Goal: Task Accomplishment & Management: Manage account settings

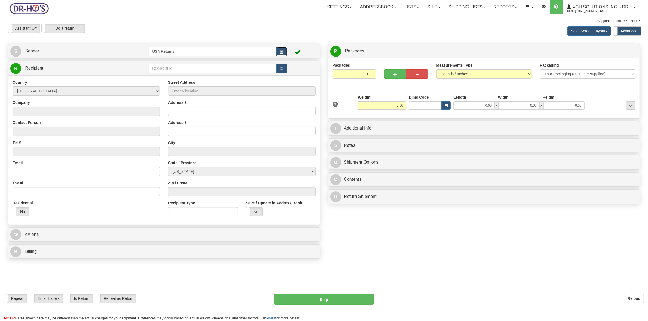
drag, startPoint x: 0, startPoint y: 0, endPoint x: 284, endPoint y: 53, distance: 288.8
click at [284, 53] on button "button" at bounding box center [281, 51] width 11 height 9
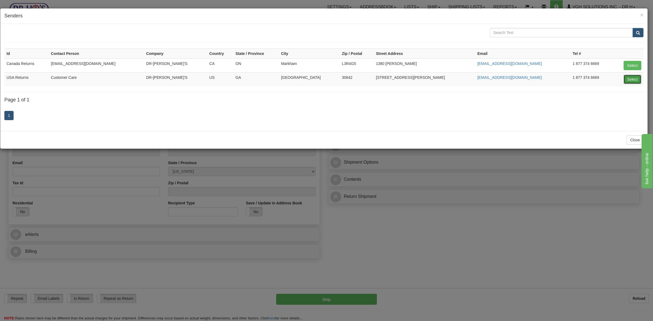
click at [632, 78] on button "Select" at bounding box center [633, 79] width 18 height 9
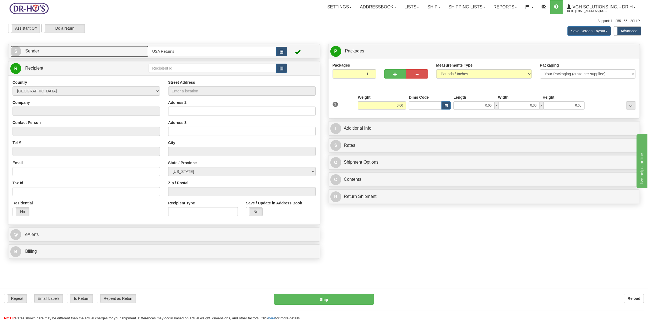
click at [54, 54] on link "S Sender" at bounding box center [79, 51] width 138 height 11
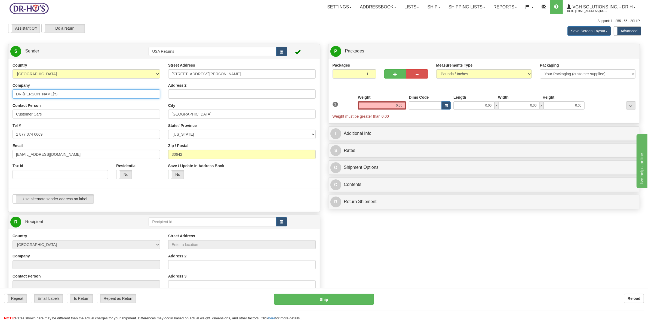
drag, startPoint x: 59, startPoint y: 96, endPoint x: 10, endPoint y: 96, distance: 49.0
click at [10, 96] on div "Country AFGHANISTAN ALAND ISLANDS ALBANIA ALGERIA AMERICAN SAMOA ANDORRA ANGOLA…" at bounding box center [86, 123] width 156 height 121
drag, startPoint x: 50, startPoint y: 113, endPoint x: 12, endPoint y: 118, distance: 38.4
click at [10, 114] on div "Country AFGHANISTAN ALAND ISLANDS ALBANIA ALGERIA AMERICAN SAMOA ANDORRA ANGOLA…" at bounding box center [86, 123] width 156 height 121
drag, startPoint x: 48, startPoint y: 136, endPoint x: 0, endPoint y: 138, distance: 48.0
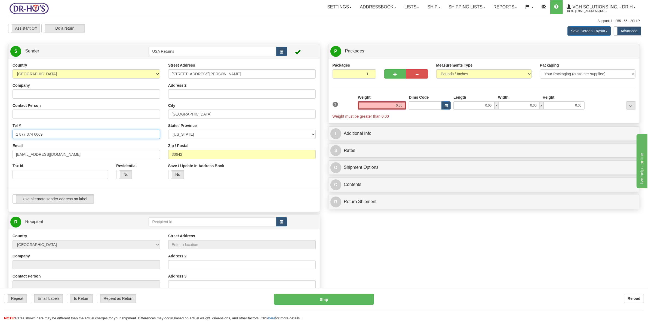
click at [1, 138] on div "Toggle navigation Settings Shipping Preferences Fields Preferences New" at bounding box center [324, 224] width 648 height 449
type input "drho@"
drag, startPoint x: 64, startPoint y: 155, endPoint x: 0, endPoint y: 150, distance: 64.1
click at [0, 153] on div "Toggle navigation Settings Shipping Preferences Fields Preferences New" at bounding box center [324, 224] width 648 height 449
click at [36, 96] on input "Company" at bounding box center [87, 94] width 148 height 9
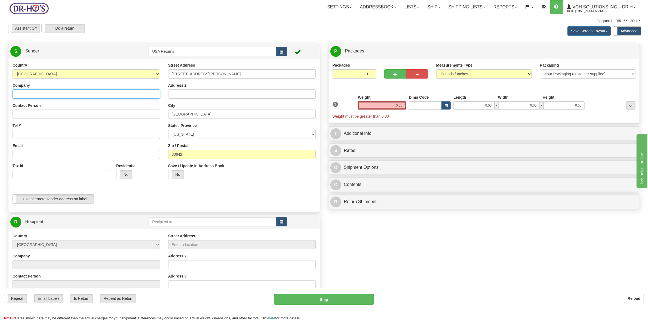
paste input "PATRICIA HURTH"
type input "PATRICIA HURTH"
click at [30, 115] on input "Contact Person" at bounding box center [87, 114] width 148 height 9
paste input "PATRICIA HURTH"
type input "PATRICIA HURTH"
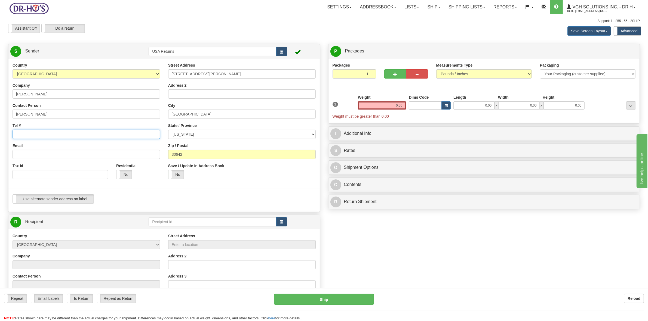
drag, startPoint x: 34, startPoint y: 136, endPoint x: 136, endPoint y: 70, distance: 121.6
click at [35, 136] on input "Tel #" at bounding box center [87, 134] width 148 height 9
paste input "847-909-5678"
type input "847-909-5678"
click at [45, 159] on div "Country AFGHANISTAN ALAND ISLANDS ALBANIA ALGERIA AMERICAN SAMOA ANDORRA ANGOLA…" at bounding box center [86, 123] width 156 height 121
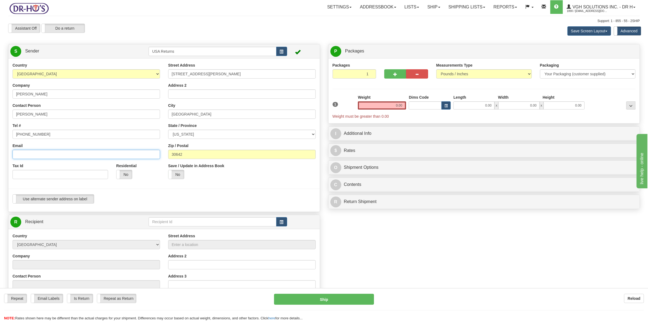
click at [73, 153] on input "Email" at bounding box center [87, 154] width 148 height 9
paste input "trice27@att.net"
type input "trice27@att.net"
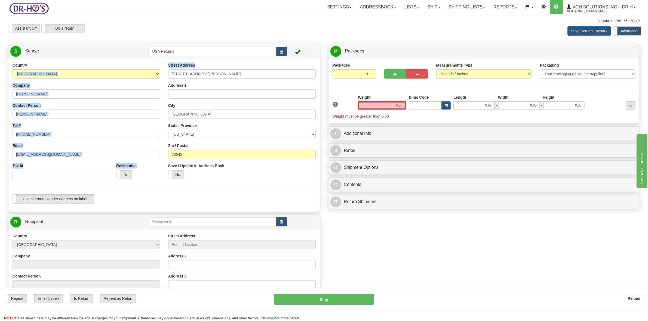
drag, startPoint x: 226, startPoint y: 69, endPoint x: 150, endPoint y: 75, distance: 76.4
click at [147, 74] on div "Country AFGHANISTAN ALAND ISLANDS ALBANIA ALGERIA AMERICAN SAMOA ANDORRA ANGOLA…" at bounding box center [163, 135] width 311 height 145
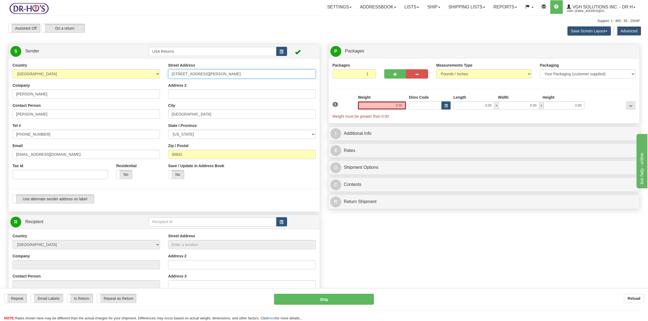
click at [222, 74] on input "150 Stewart Pkwy" at bounding box center [242, 73] width 148 height 9
drag, startPoint x: 220, startPoint y: 74, endPoint x: 158, endPoint y: 74, distance: 61.2
click at [158, 74] on div "Country AFGHANISTAN ALAND ISLANDS ALBANIA ALGERIA AMERICAN SAMOA ANDORRA ANGOLA…" at bounding box center [163, 135] width 311 height 145
drag, startPoint x: 201, startPoint y: 112, endPoint x: 146, endPoint y: 113, distance: 54.7
click at [146, 113] on div "Country AFGHANISTAN ALAND ISLANDS ALBANIA ALGERIA AMERICAN SAMOA ANDORRA ANGOLA…" at bounding box center [163, 135] width 311 height 145
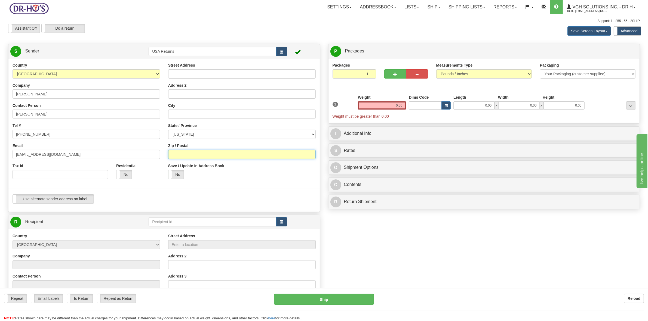
drag, startPoint x: 188, startPoint y: 154, endPoint x: 151, endPoint y: 152, distance: 37.3
click at [154, 154] on div "Country AFGHANISTAN ALAND ISLANDS ALBANIA ALGERIA AMERICAN SAMOA ANDORRA ANGOLA…" at bounding box center [163, 135] width 311 height 145
click at [199, 75] on input "Street Address" at bounding box center [242, 73] width 148 height 9
paste input "362 Willow Tree Ct"
type input "362 Willow Tree Ct"
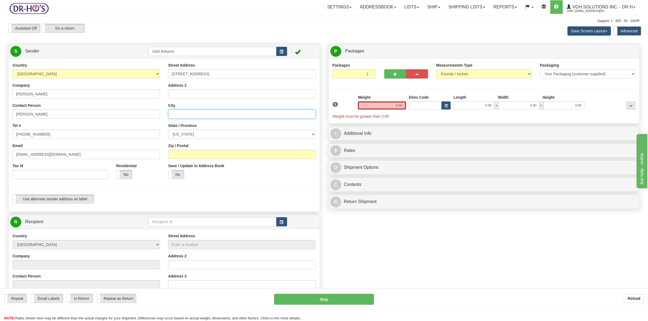
drag, startPoint x: 181, startPoint y: 112, endPoint x: 184, endPoint y: 112, distance: 2.7
click at [182, 112] on input "City" at bounding box center [242, 114] width 148 height 9
paste input "Hoffman Estates"
type input "Hoffman Estates"
click at [193, 135] on select "ALABAMA ALASKA ARIZONA ARKANSAS Armed Forces America Armed Forces Europe Armed …" at bounding box center [242, 134] width 148 height 9
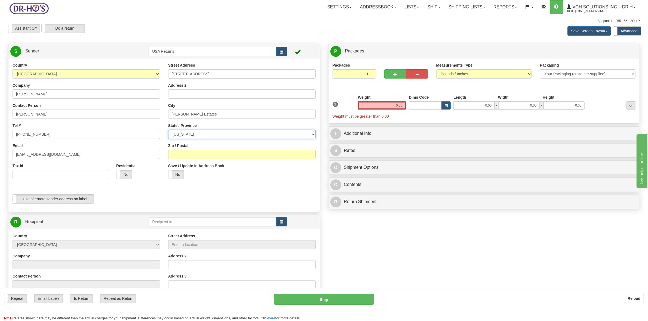
select select "IL"
click at [168, 130] on select "ALABAMA ALASKA ARIZONA ARKANSAS Armed Forces America Armed Forces Europe Armed …" at bounding box center [242, 134] width 148 height 9
click at [195, 157] on input "Zip / Postal" at bounding box center [242, 154] width 148 height 9
paste input "60169"
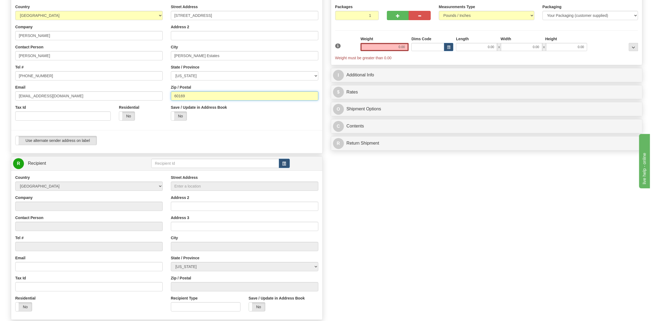
scroll to position [170, 0]
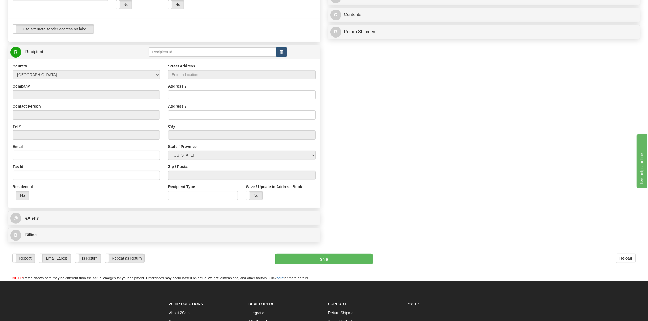
type input "60169"
click at [280, 48] on button "button" at bounding box center [281, 51] width 11 height 9
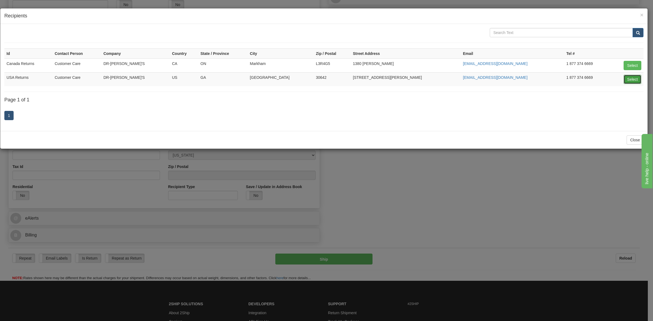
click at [631, 78] on button "Select" at bounding box center [633, 79] width 18 height 9
type input "USA Returns"
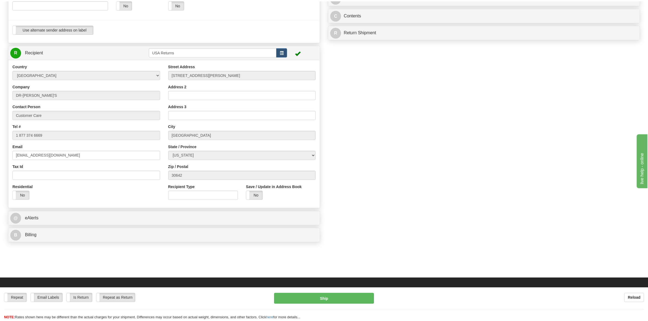
scroll to position [0, 0]
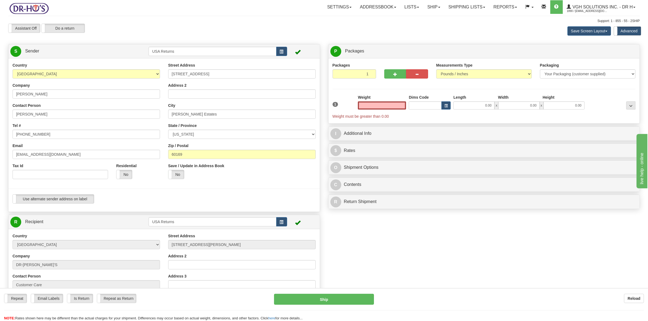
type input "0.00"
click at [402, 106] on input "0.00" at bounding box center [382, 106] width 48 height 8
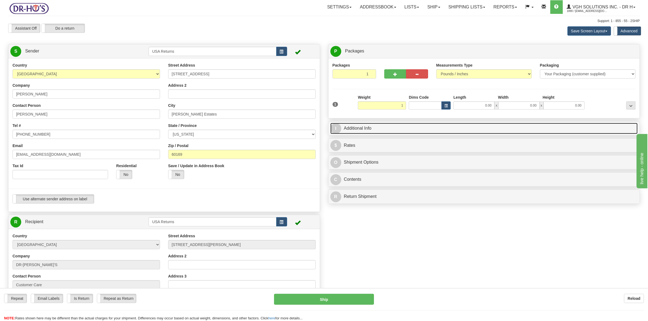
type input "1.00"
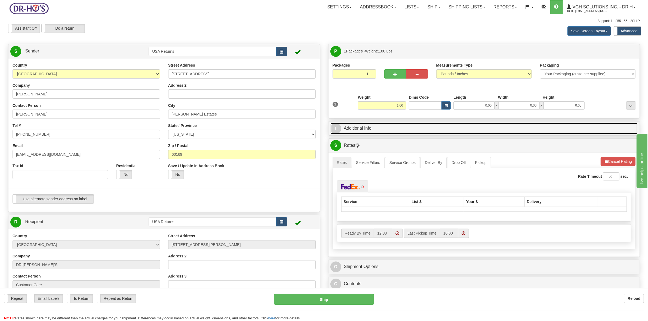
click at [366, 130] on link "I Additional Info" at bounding box center [484, 128] width 308 height 11
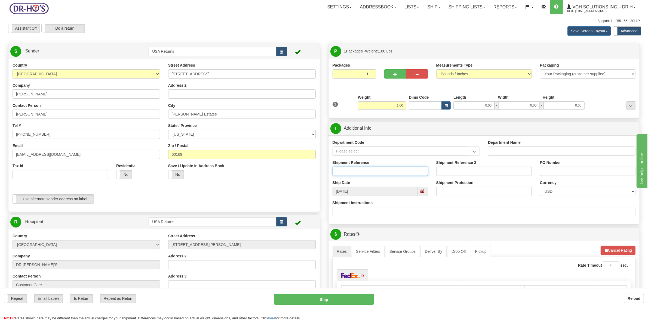
click at [362, 173] on input "Shipment Reference" at bounding box center [381, 171] width 96 height 9
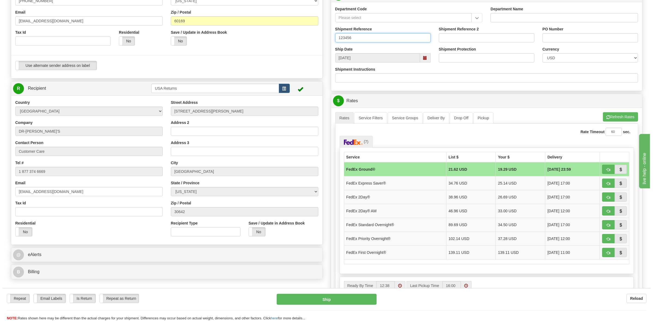
scroll to position [136, 0]
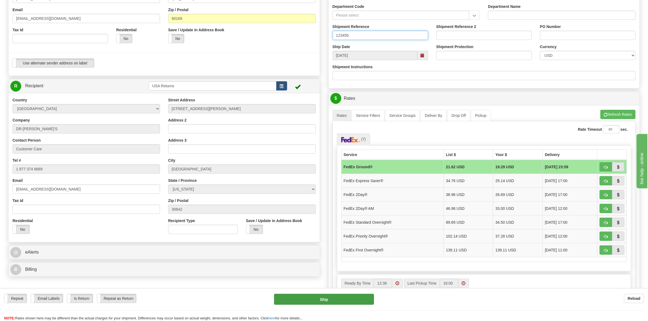
type input "123456"
click at [336, 300] on button "Ship" at bounding box center [324, 299] width 100 height 11
type input "92"
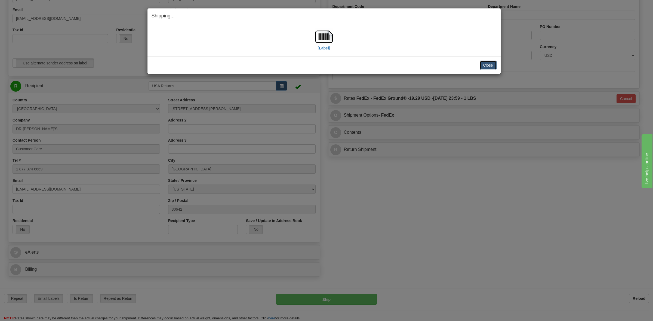
click at [487, 66] on button "Close" at bounding box center [488, 65] width 17 height 9
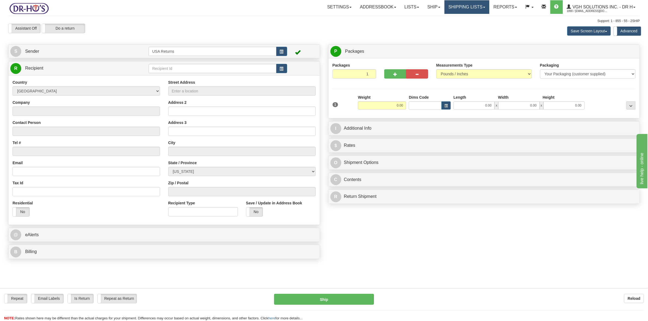
click at [469, 7] on link "Shipping lists" at bounding box center [466, 7] width 45 height 14
click at [433, 10] on link "Ship" at bounding box center [433, 7] width 21 height 14
click at [485, 18] on div "Toggle navigation Settings Shipping Preferences Fields Preferences New" at bounding box center [324, 160] width 648 height 321
click at [477, 7] on link "Shipping lists" at bounding box center [466, 7] width 45 height 14
click at [472, 19] on span "Current Shipments" at bounding box center [457, 19] width 32 height 4
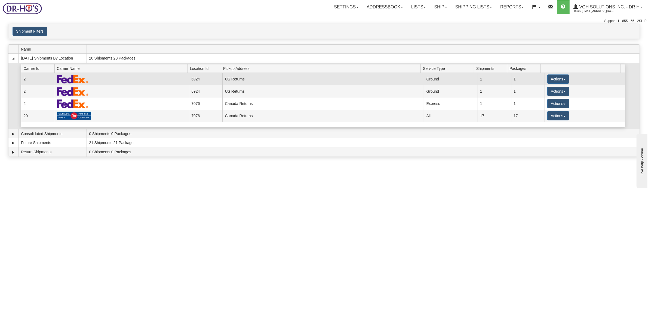
click at [427, 78] on td "Ground" at bounding box center [451, 79] width 54 height 12
click at [553, 81] on button "Actions" at bounding box center [558, 79] width 22 height 9
click at [543, 89] on span "Details" at bounding box center [538, 89] width 15 height 4
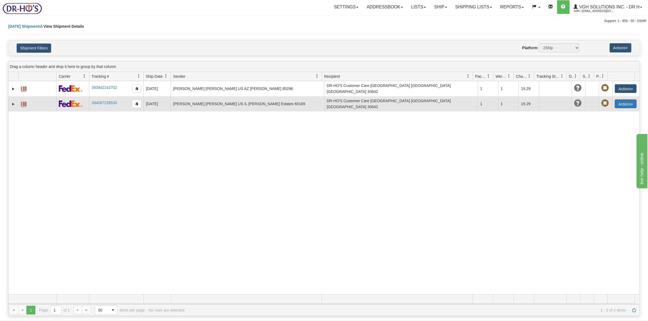
click at [616, 103] on button "Actions" at bounding box center [626, 104] width 22 height 9
click at [14, 102] on link "Expand" at bounding box center [13, 104] width 5 height 5
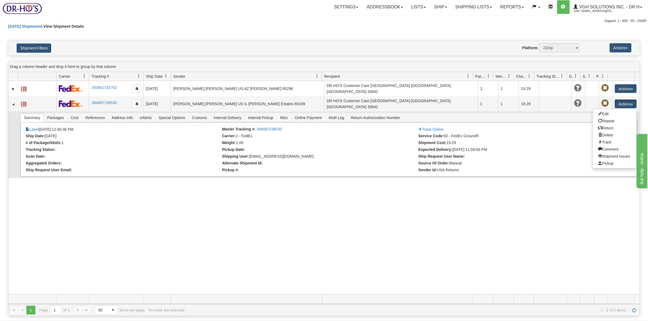
click at [561, 161] on li "Source Of Order: Manual" at bounding box center [515, 163] width 195 height 5
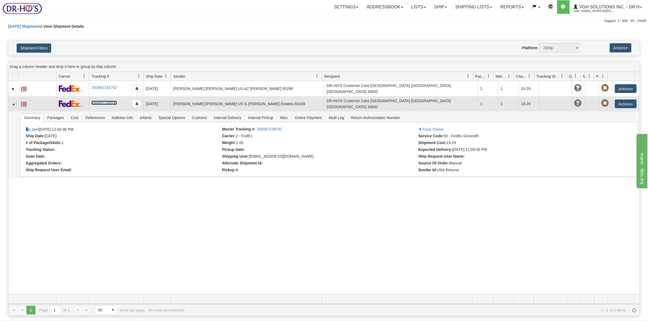
click at [108, 101] on link "394087238530" at bounding box center [103, 103] width 25 height 4
click at [137, 102] on span "button" at bounding box center [136, 103] width 3 height 3
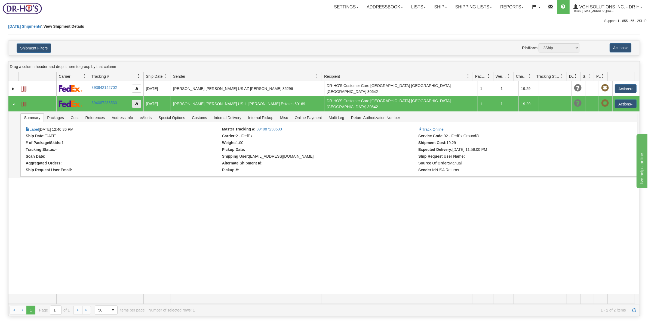
click at [137, 102] on span "button" at bounding box center [136, 103] width 3 height 3
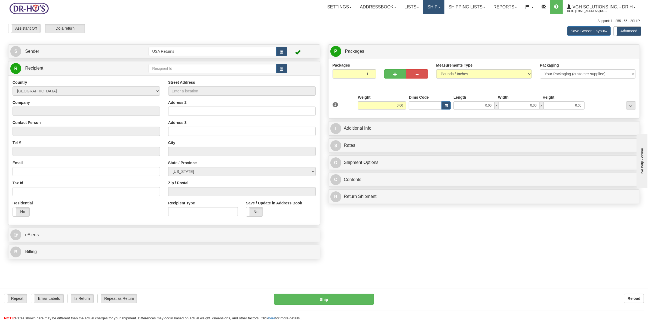
click at [432, 7] on link "Ship" at bounding box center [433, 7] width 21 height 14
click at [428, 16] on link "Ship Screen" at bounding box center [422, 19] width 43 height 7
click at [481, 7] on link "Shipping lists" at bounding box center [466, 7] width 45 height 14
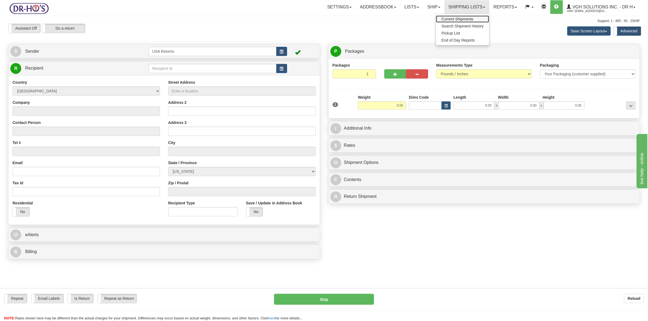
click at [477, 18] on link "Current Shipments" at bounding box center [462, 19] width 53 height 7
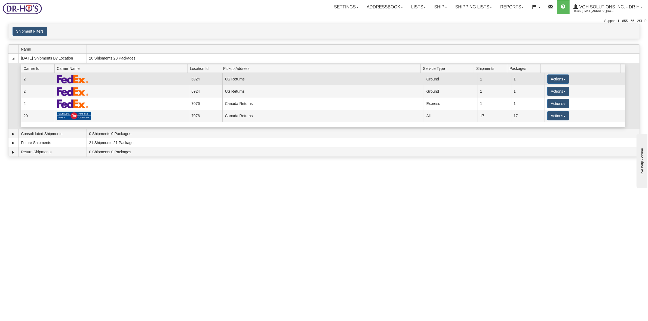
click at [120, 84] on td at bounding box center [122, 79] width 134 height 12
click at [389, 78] on td "US Returns" at bounding box center [322, 79] width 201 height 12
click at [552, 80] on button "Actions" at bounding box center [558, 79] width 22 height 9
click at [549, 91] on link "Details" at bounding box center [547, 89] width 44 height 7
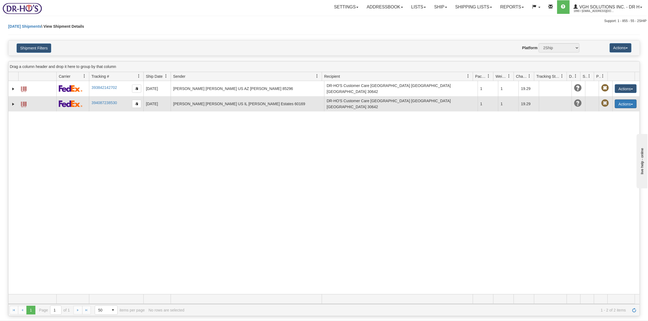
click at [629, 100] on button "Actions" at bounding box center [626, 104] width 22 height 9
click at [610, 111] on link "Edit" at bounding box center [615, 114] width 44 height 7
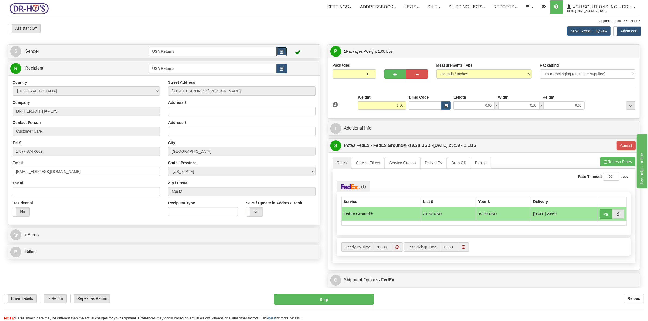
click at [277, 53] on button "button" at bounding box center [281, 51] width 11 height 9
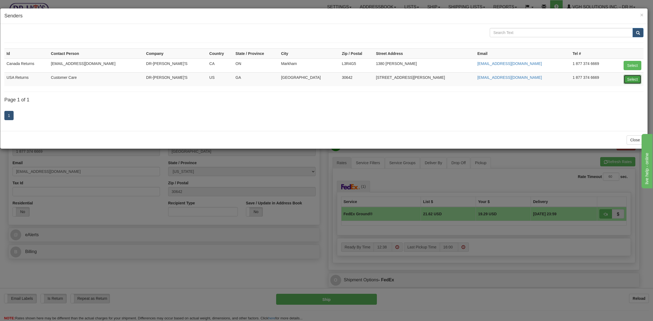
click at [629, 79] on button "Select" at bounding box center [633, 79] width 18 height 9
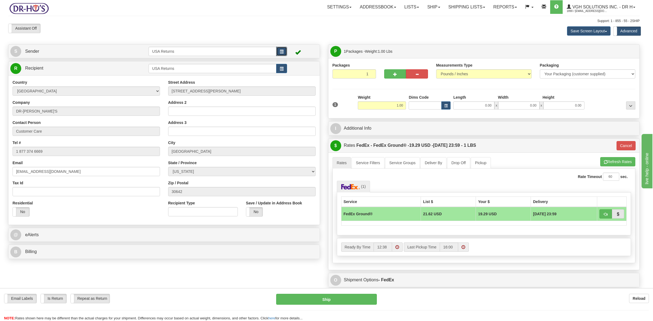
type input "12:46"
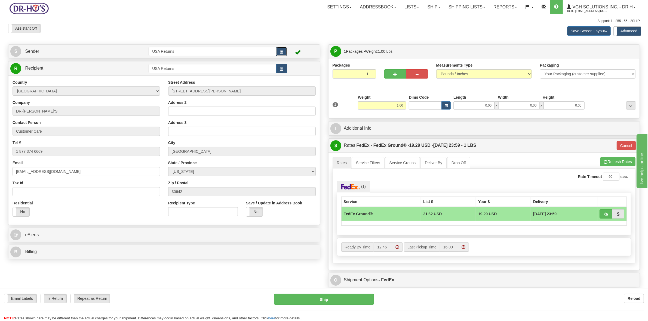
type input "92"
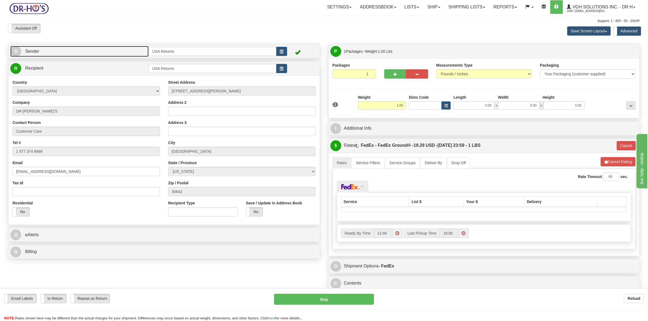
click at [65, 52] on link "S Sender" at bounding box center [79, 51] width 138 height 11
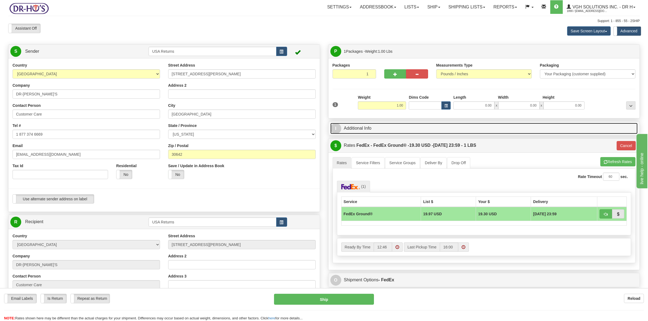
click at [358, 130] on link "I Additional Info" at bounding box center [484, 128] width 308 height 11
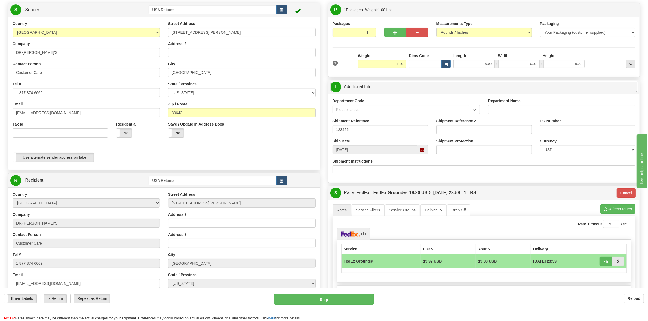
scroll to position [34, 0]
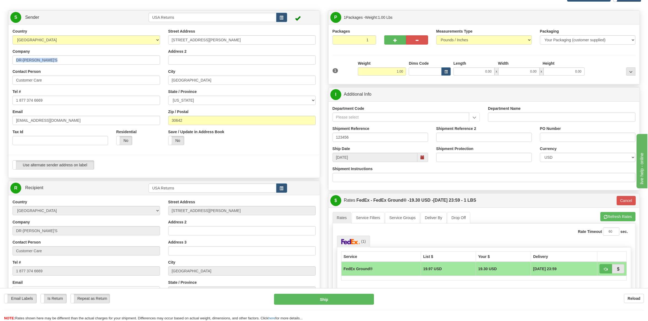
drag, startPoint x: 40, startPoint y: 65, endPoint x: 8, endPoint y: 59, distance: 32.4
click at [8, 59] on div "Country AFGHANISTAN ALAND ISLANDS ALBANIA ALGERIA AMERICAN SAMOA ANDORRA ANGOLA…" at bounding box center [86, 89] width 156 height 121
drag, startPoint x: 57, startPoint y: 79, endPoint x: 55, endPoint y: 72, distance: 7.7
click at [56, 79] on input "Customer Care" at bounding box center [87, 80] width 148 height 9
type input "D"
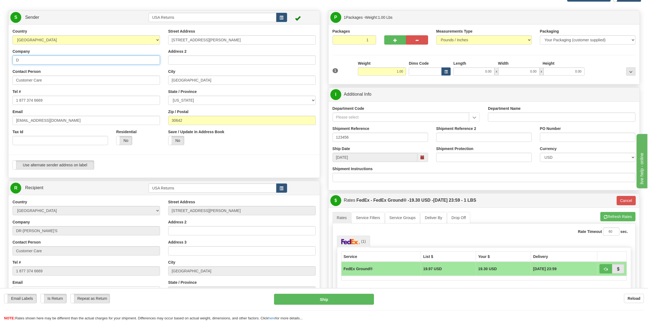
drag, startPoint x: 45, startPoint y: 59, endPoint x: 0, endPoint y: 59, distance: 45.5
click at [0, 59] on div "Toggle navigation Settings Shipping Preferences Fields Preferences New" at bounding box center [324, 188] width 648 height 444
drag, startPoint x: 41, startPoint y: 81, endPoint x: 0, endPoint y: 82, distance: 40.9
click at [0, 82] on div "Toggle navigation Settings Shipping Preferences Fields Preferences New" at bounding box center [324, 188] width 648 height 444
drag, startPoint x: 54, startPoint y: 103, endPoint x: 2, endPoint y: 110, distance: 52.3
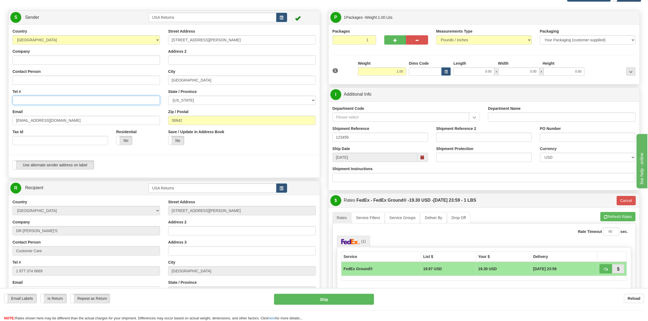
click at [0, 108] on div "Toggle navigation Settings Shipping Preferences Fields Preferences New" at bounding box center [324, 188] width 648 height 444
type input "drho@drh"
drag, startPoint x: 56, startPoint y: 122, endPoint x: 1, endPoint y: 118, distance: 55.7
click at [0, 121] on div "Toggle navigation Settings Shipping Preferences Fields Preferences New" at bounding box center [324, 188] width 648 height 444
click at [27, 62] on input "Company" at bounding box center [87, 60] width 148 height 9
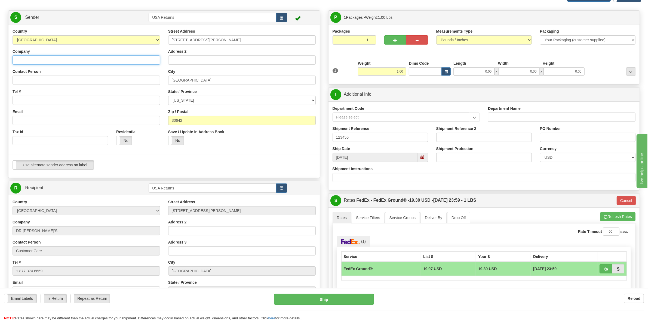
paste input "Profile Contacts Notes Interactions Quotes and orders Assets Billing Issues Sub…"
type input "Profile Contacts Notes Interactions Quotes and orders Assets Billing Issues Sub…"
paste input "Profile Contacts Notes Interactions Quotes and orders Assets Billing Issues Sub…"
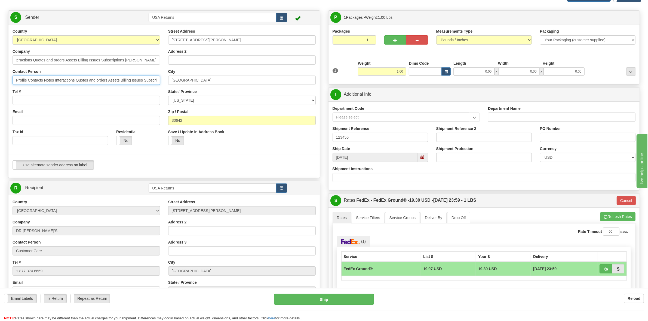
scroll to position [0, 0]
click at [25, 85] on input "Profile Contacts Notes Interactions Quotes and orders Assets Billing Issues Sub…" at bounding box center [87, 80] width 148 height 9
drag, startPoint x: 126, startPoint y: 81, endPoint x: 7, endPoint y: 82, distance: 118.9
click at [8, 82] on div "Country AFGHANISTAN ALAND ISLANDS ALBANIA ALGERIA AMERICAN SAMOA ANDORRA ANGOLA…" at bounding box center [163, 101] width 311 height 145
type input "PATRICIA HURTH"
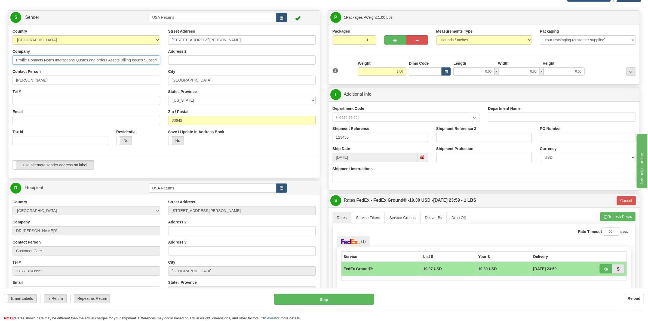
drag, startPoint x: 140, startPoint y: 60, endPoint x: 1, endPoint y: 63, distance: 138.8
click at [1, 63] on div "Toggle navigation Settings Shipping Preferences Fields Preferences New" at bounding box center [324, 188] width 648 height 444
drag, startPoint x: 42, startPoint y: 60, endPoint x: 0, endPoint y: 60, distance: 42.2
click at [0, 60] on div "Toggle navigation Settings Shipping Preferences Fields Preferences New" at bounding box center [324, 188] width 648 height 444
type input "PATRICIA HURTH"
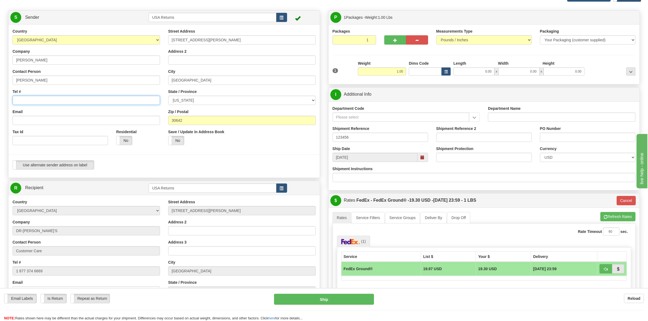
click at [22, 96] on input "Tel #" at bounding box center [87, 100] width 148 height 9
paste input "847-909-5678"
type input "847-909-5678"
drag, startPoint x: 44, startPoint y: 122, endPoint x: 49, endPoint y: 119, distance: 5.4
click at [45, 121] on input "Email" at bounding box center [87, 120] width 148 height 9
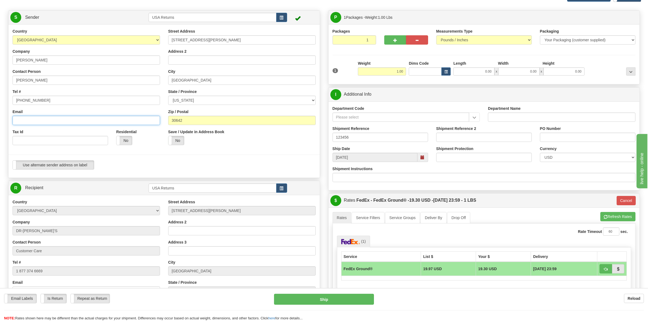
paste input "trice27@att.net"
type input "trice27@att.net"
drag, startPoint x: 203, startPoint y: 41, endPoint x: 151, endPoint y: 47, distance: 52.4
click at [155, 47] on div "Country AFGHANISTAN ALAND ISLANDS ALBANIA ALGERIA AMERICAN SAMOA ANDORRA ANGOLA…" at bounding box center [163, 101] width 311 height 145
paste input "362 Willow Tree Ct"
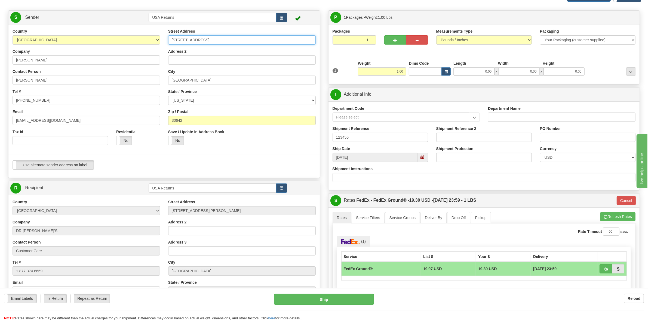
type input "362 Willow Tree Ct"
drag, startPoint x: 201, startPoint y: 79, endPoint x: 150, endPoint y: 82, distance: 51.5
click at [150, 82] on div "Country AFGHANISTAN ALAND ISLANDS ALBANIA ALGERIA AMERICAN SAMOA ANDORRA ANGOLA…" at bounding box center [163, 101] width 311 height 145
paste input "Hoffman Estates"
type input "Hoffman Estates"
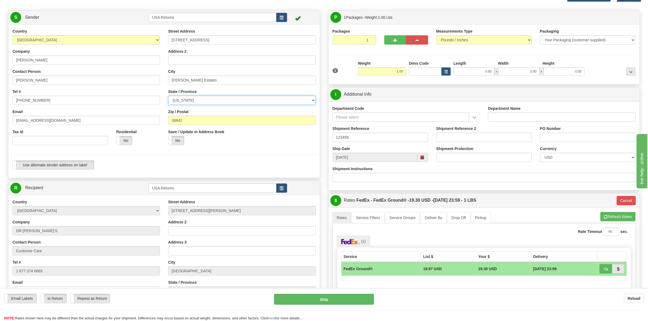
click at [199, 101] on select "ALABAMA ALASKA ARIZONA ARKANSAS Armed Forces America Armed Forces Europe Armed …" at bounding box center [242, 100] width 148 height 9
select select "IL"
click at [168, 96] on select "ALABAMA ALASKA ARIZONA ARKANSAS Armed Forces America Armed Forces Europe Armed …" at bounding box center [242, 100] width 148 height 9
drag, startPoint x: 199, startPoint y: 122, endPoint x: 166, endPoint y: 125, distance: 32.8
click at [166, 125] on div "Street Address 362 Willow Tree Ct Address 2 City Hoffman Estates State / Provin…" at bounding box center [242, 89] width 156 height 121
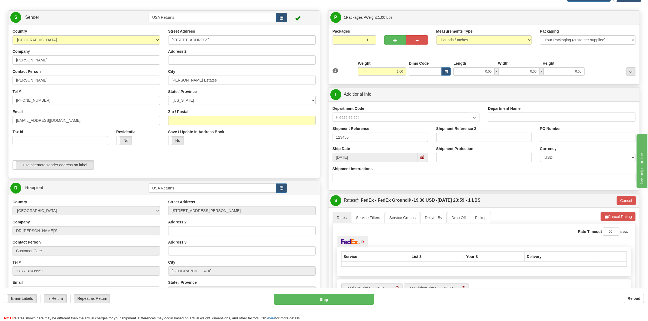
type input "92"
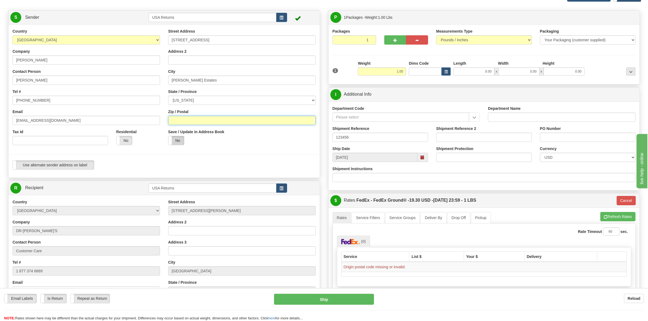
paste input "60169"
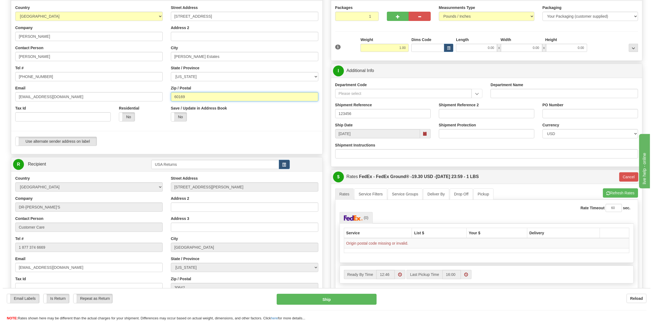
scroll to position [170, 0]
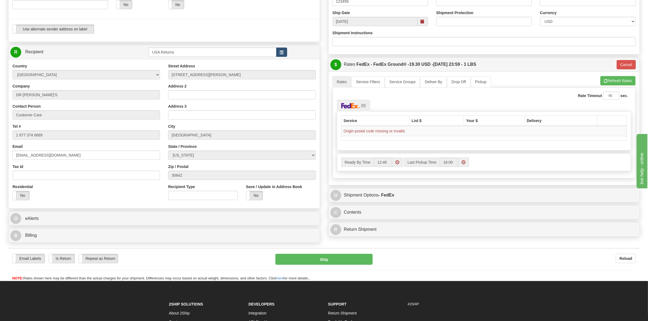
type input "60169"
click at [284, 54] on button "button" at bounding box center [281, 52] width 11 height 9
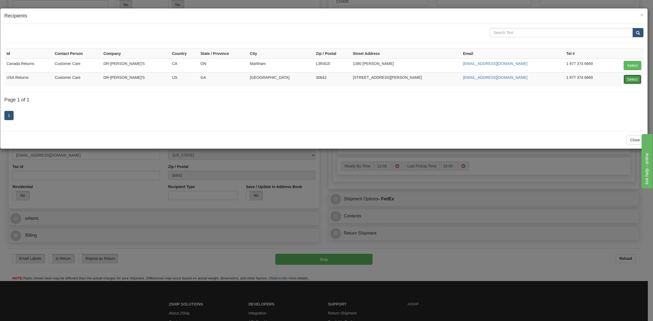
click at [629, 79] on button "Select" at bounding box center [633, 79] width 18 height 9
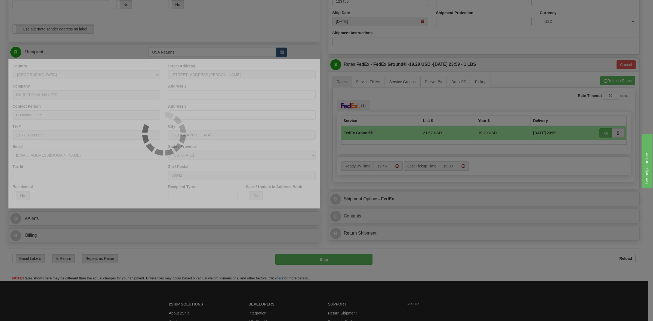
type input "92"
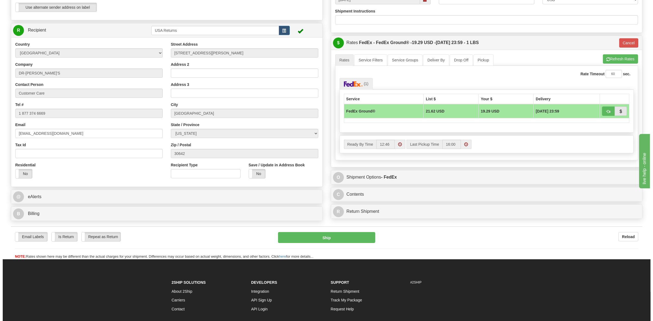
scroll to position [204, 0]
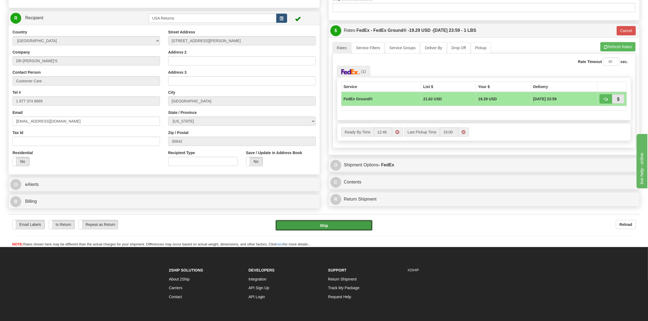
click at [327, 227] on button "Ship" at bounding box center [323, 225] width 97 height 11
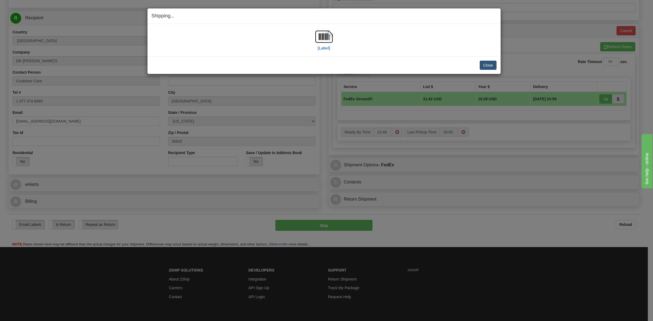
click at [323, 51] on div "[Label]" at bounding box center [323, 40] width 17 height 24
click at [324, 48] on label "[Label]" at bounding box center [324, 47] width 13 height 5
click at [489, 66] on button "Close" at bounding box center [488, 65] width 17 height 9
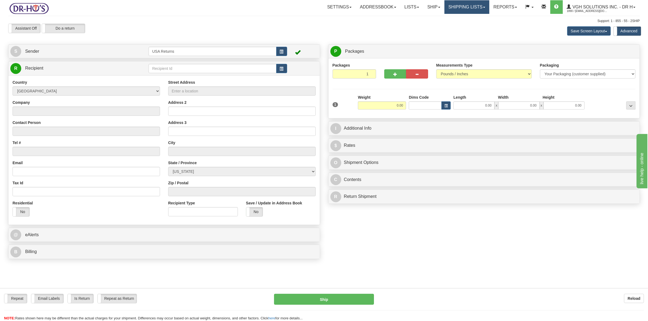
click at [476, 8] on link "Shipping lists" at bounding box center [466, 7] width 45 height 14
click at [476, 20] on link "Current Shipments" at bounding box center [462, 19] width 53 height 7
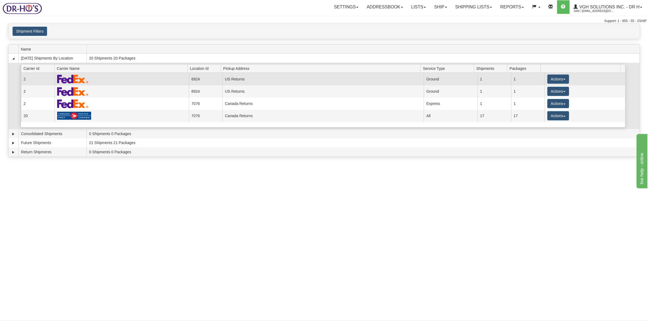
click at [324, 81] on td "US Returns" at bounding box center [322, 79] width 201 height 12
click at [563, 78] on button "Actions" at bounding box center [558, 79] width 22 height 9
click at [542, 89] on span "Details" at bounding box center [538, 89] width 15 height 4
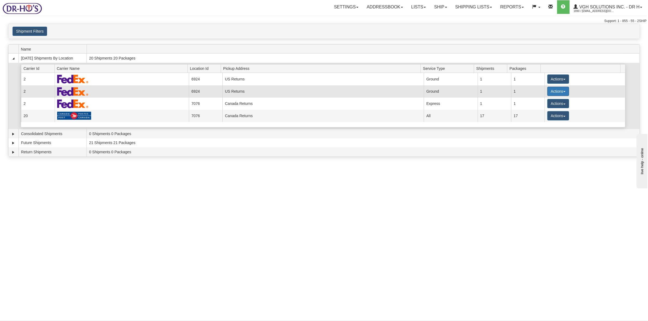
click at [563, 91] on button "Actions" at bounding box center [558, 91] width 22 height 9
click at [549, 104] on link "Details" at bounding box center [547, 101] width 44 height 7
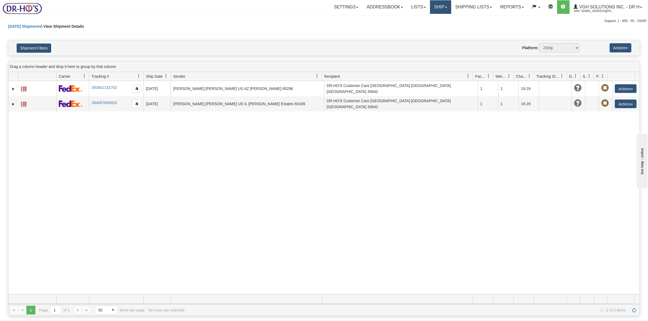
click at [438, 9] on link "Ship" at bounding box center [440, 7] width 21 height 14
click at [435, 18] on link "Ship Screen" at bounding box center [429, 19] width 43 height 7
